Goal: Navigation & Orientation: Find specific page/section

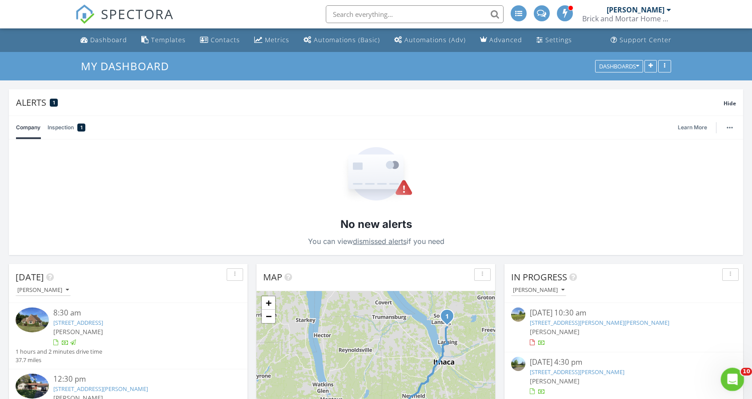
click at [732, 379] on icon "Open Intercom Messenger" at bounding box center [731, 378] width 15 height 15
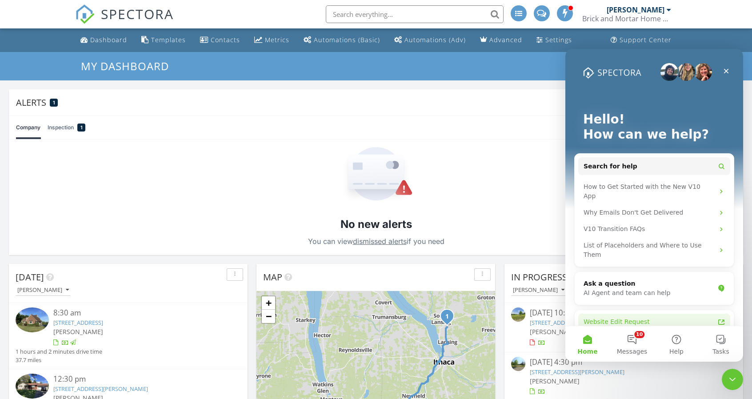
click at [718, 319] on icon "Intercom messenger" at bounding box center [721, 322] width 7 height 7
click at [69, 128] on link "Inspection 1" at bounding box center [67, 127] width 38 height 23
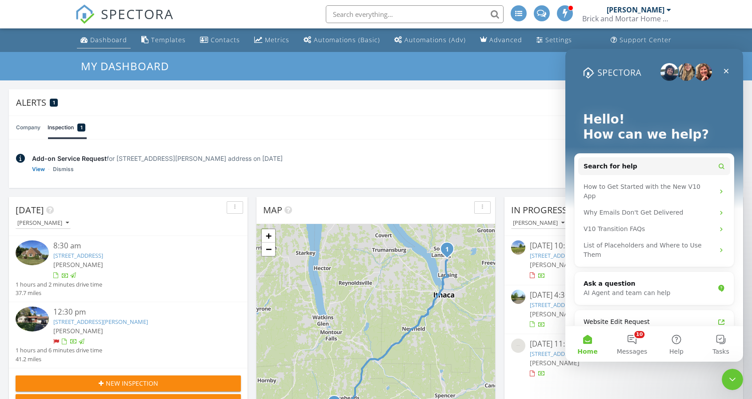
click at [123, 42] on div "Dashboard" at bounding box center [108, 40] width 37 height 8
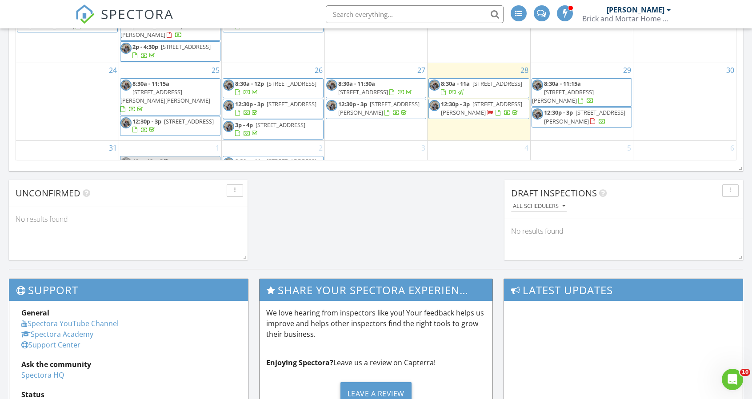
scroll to position [728, 0]
